Goal: Task Accomplishment & Management: Manage account settings

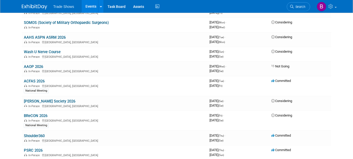
scroll to position [169, 0]
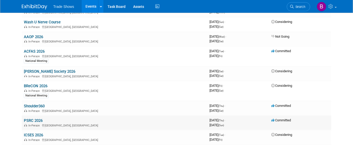
click at [36, 118] on link "PSRC 2026" at bounding box center [33, 120] width 19 height 5
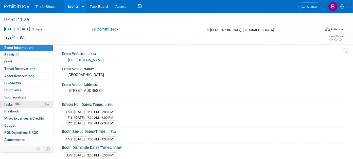
click at [16, 102] on span "Tasks 33%" at bounding box center [12, 104] width 17 height 4
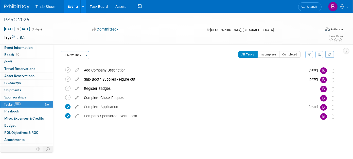
click at [106, 137] on div "PSRC 2026 [GEOGRAPHIC_DATA], [GEOGRAPHIC_DATA] [DATE] to [DATE] (Going) Add Com…" at bounding box center [200, 102] width 280 height 75
